Goal: Task Accomplishment & Management: Manage account settings

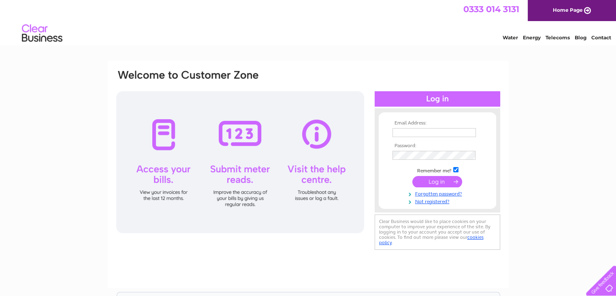
type input "[EMAIL_ADDRESS][DOMAIN_NAME]"
click at [435, 180] on input "submit" at bounding box center [437, 181] width 50 height 11
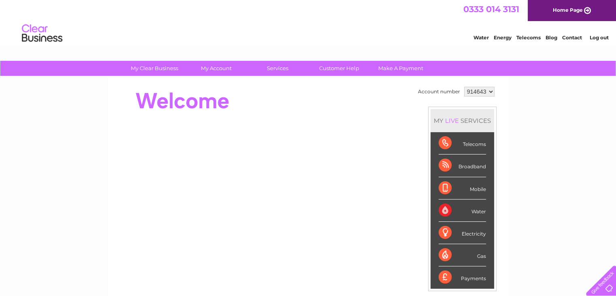
click at [448, 229] on div "Electricity" at bounding box center [462, 233] width 47 height 22
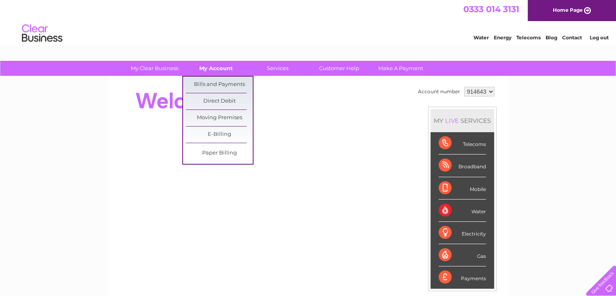
click at [216, 65] on link "My Account" at bounding box center [216, 68] width 67 height 15
click at [213, 79] on link "Bills and Payments" at bounding box center [219, 85] width 67 height 16
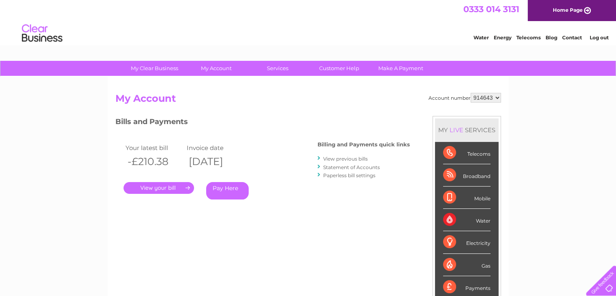
click at [343, 156] on link "View previous bills" at bounding box center [345, 159] width 45 height 6
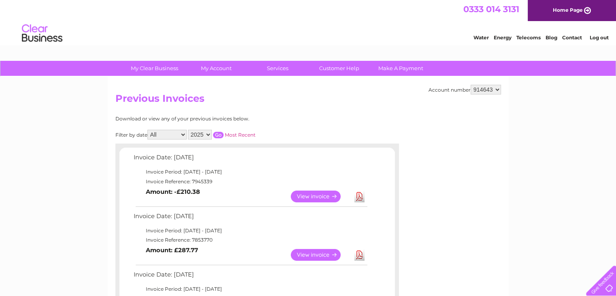
click at [299, 198] on link "View" at bounding box center [321, 196] width 60 height 12
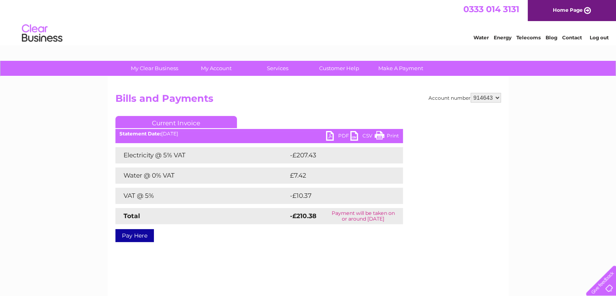
click at [345, 135] on link "PDF" at bounding box center [338, 137] width 24 height 12
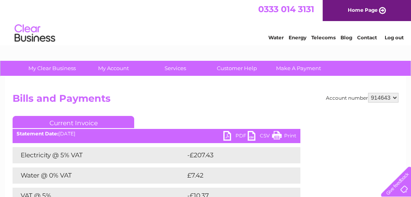
drag, startPoint x: 455, startPoint y: 45, endPoint x: 303, endPoint y: 30, distance: 152.7
click at [303, 30] on div "Water Energy Telecoms Blog Contact Log out" at bounding box center [331, 34] width 159 height 17
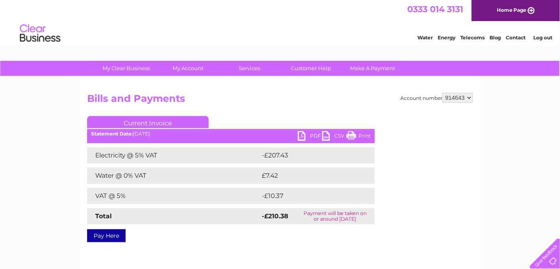
click at [414, 41] on div "Water Energy Telecoms Blog Contact Log out" at bounding box center [480, 34] width 159 height 17
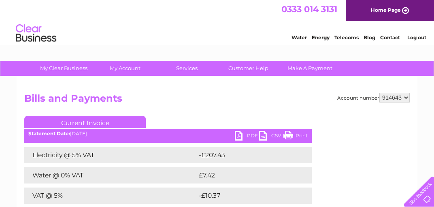
click at [254, 136] on link "PDF" at bounding box center [247, 137] width 24 height 12
click at [252, 131] on link "PDF" at bounding box center [247, 137] width 24 height 12
click at [252, 136] on link "PDF" at bounding box center [247, 137] width 24 height 12
